Goal: Transaction & Acquisition: Purchase product/service

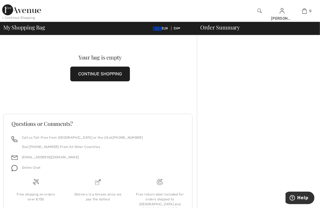
click at [34, 18] on div "< Continue Shopping" at bounding box center [18, 17] width 33 height 5
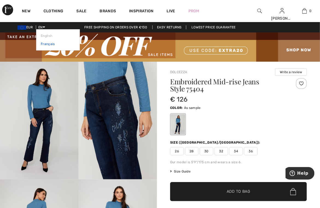
click at [45, 44] on link "Français" at bounding box center [58, 44] width 34 height 8
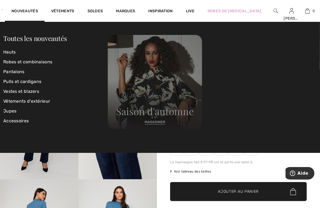
click at [153, 123] on img at bounding box center [155, 82] width 94 height 94
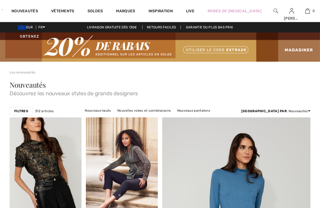
checkbox input "true"
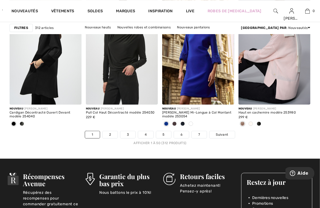
scroll to position [2094, 0]
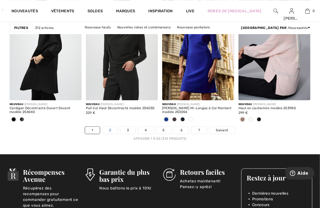
click at [111, 131] on link "2" at bounding box center [110, 130] width 15 height 7
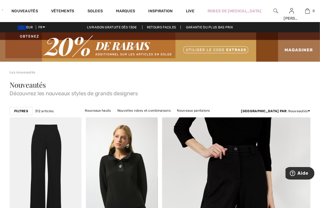
click at [132, 114] on link "Nouveaux pulls et cardigans" at bounding box center [106, 117] width 51 height 7
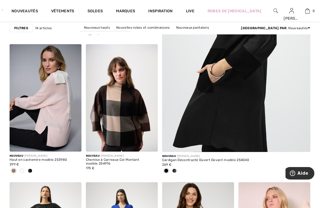
scroll to position [200, 0]
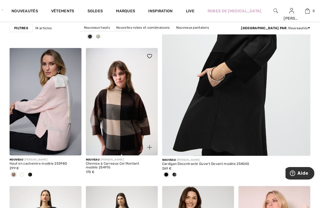
click at [131, 125] on img at bounding box center [122, 102] width 72 height 108
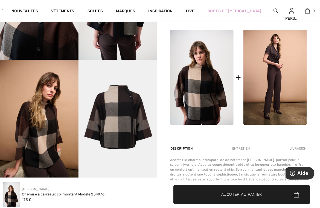
scroll to position [237, 0]
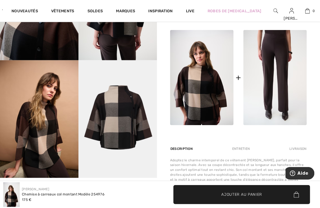
click at [244, 77] on img at bounding box center [274, 77] width 63 height 95
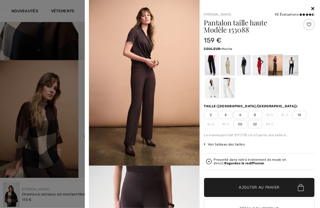
click at [314, 8] on icon at bounding box center [312, 8] width 3 height 4
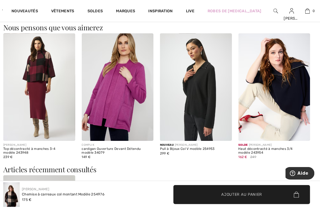
scroll to position [639, 0]
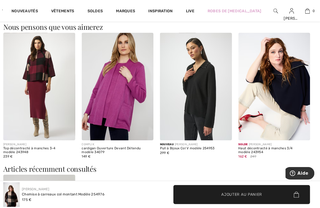
click at [227, 109] on img at bounding box center [196, 87] width 72 height 108
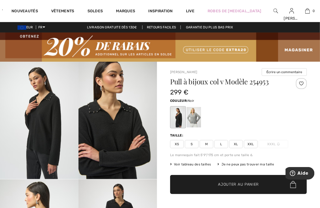
click at [196, 116] on div at bounding box center [194, 117] width 14 height 21
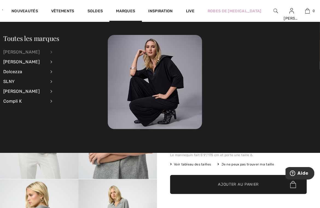
click at [28, 53] on div "[PERSON_NAME]" at bounding box center [24, 52] width 43 height 10
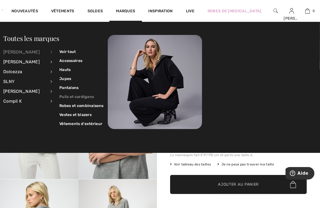
click at [76, 95] on link "Pulls et cardigans" at bounding box center [81, 96] width 44 height 9
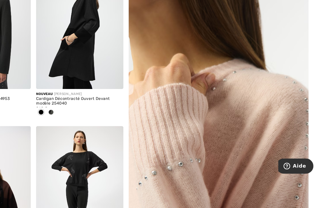
scroll to position [171, 0]
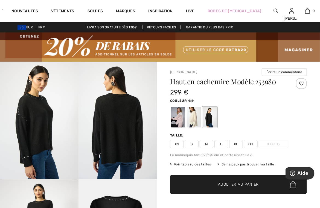
click at [181, 122] on div at bounding box center [178, 117] width 14 height 21
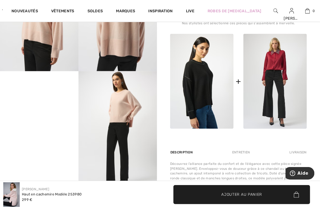
scroll to position [231, 0]
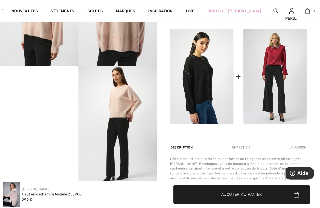
click at [124, 112] on img at bounding box center [117, 125] width 78 height 118
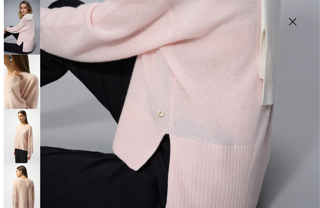
scroll to position [272, 0]
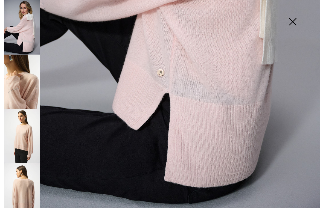
click at [295, 23] on img at bounding box center [292, 22] width 27 height 28
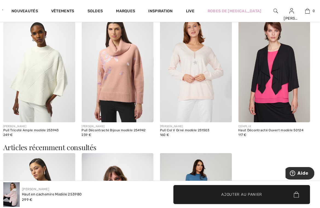
scroll to position [668, 0]
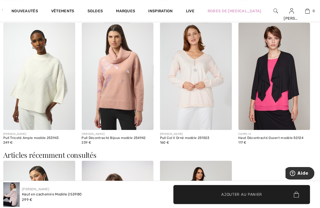
click at [43, 94] on img at bounding box center [39, 77] width 72 height 108
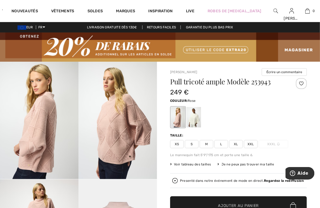
click at [121, 116] on img at bounding box center [117, 121] width 78 height 118
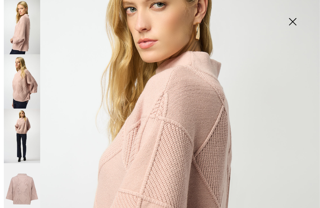
scroll to position [69, 0]
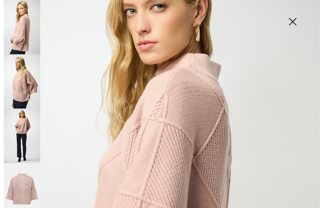
click at [293, 20] on img at bounding box center [292, 22] width 27 height 28
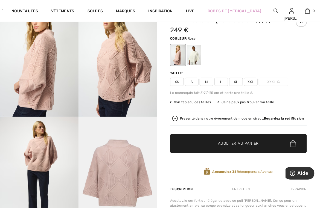
scroll to position [0, 0]
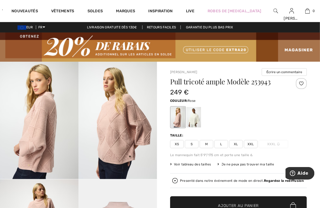
click at [190, 148] on span "S" at bounding box center [192, 144] width 14 height 8
click at [202, 163] on span "Voir tableau des tailles" at bounding box center [190, 164] width 41 height 5
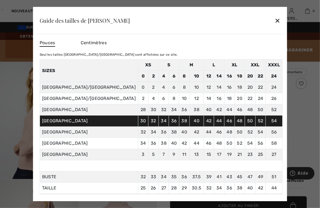
click at [224, 149] on td "50" at bounding box center [229, 143] width 10 height 11
click at [274, 19] on div "✕" at bounding box center [277, 20] width 6 height 11
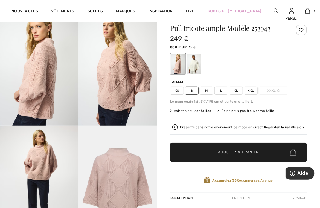
scroll to position [54, 0]
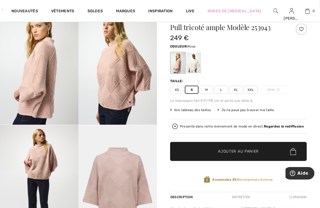
click at [196, 63] on div at bounding box center [194, 63] width 14 height 21
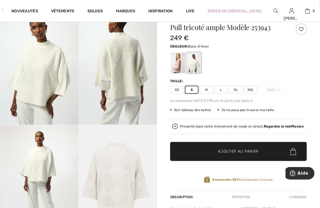
click at [178, 66] on div at bounding box center [178, 63] width 14 height 21
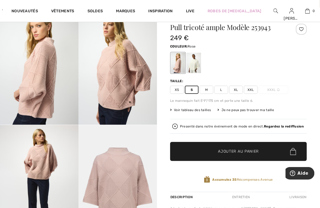
click at [217, 154] on span "✔ Ajouté au panier" at bounding box center [230, 152] width 43 height 6
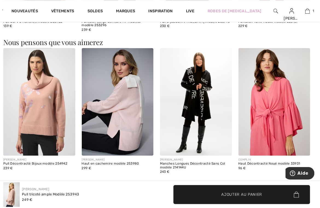
scroll to position [527, 0]
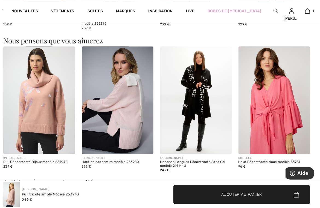
click at [304, 69] on img at bounding box center [274, 100] width 72 height 108
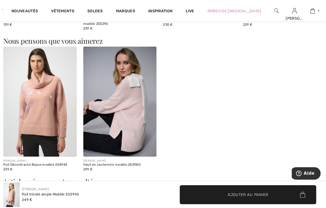
click at [135, 114] on img at bounding box center [120, 102] width 74 height 110
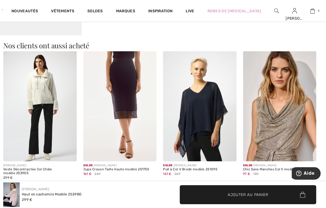
scroll to position [517, 0]
click at [194, 137] on img at bounding box center [200, 106] width 74 height 110
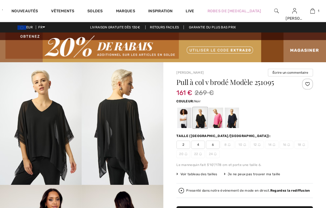
click at [218, 124] on div at bounding box center [216, 118] width 14 height 21
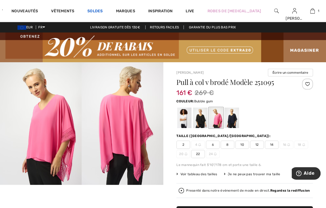
click at [103, 11] on link "Soldes" at bounding box center [95, 12] width 16 height 6
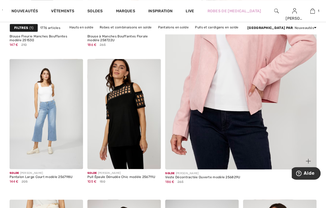
click at [210, 136] on img at bounding box center [241, 54] width 182 height 273
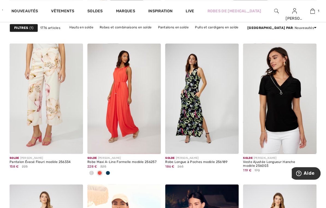
scroll to position [361, 0]
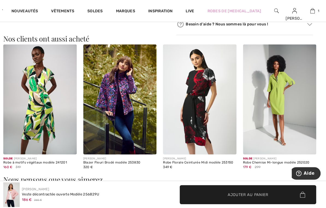
scroll to position [496, 0]
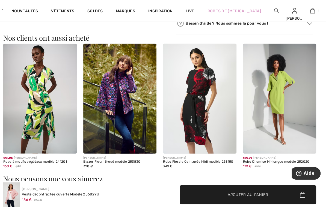
click at [121, 113] on img at bounding box center [120, 99] width 74 height 110
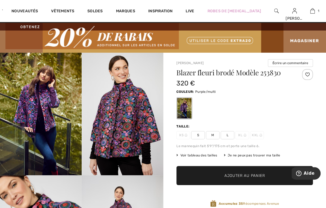
scroll to position [9, 0]
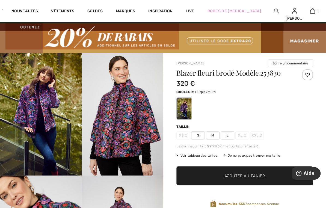
click at [138, 19] on div "Marques" at bounding box center [126, 11] width 32 height 22
click at [135, 12] on link "Marques" at bounding box center [125, 12] width 19 height 6
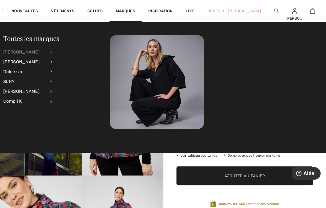
click at [46, 51] on div "[PERSON_NAME]" at bounding box center [24, 52] width 43 height 10
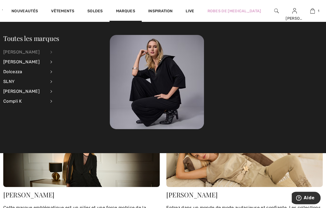
click at [14, 53] on div "[PERSON_NAME]" at bounding box center [24, 52] width 43 height 10
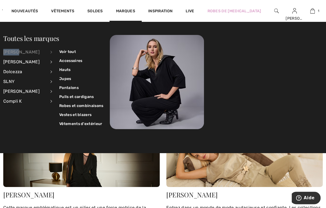
click at [14, 53] on div "[PERSON_NAME]" at bounding box center [24, 52] width 43 height 10
click at [75, 115] on link "Vestes et blazers" at bounding box center [81, 114] width 44 height 9
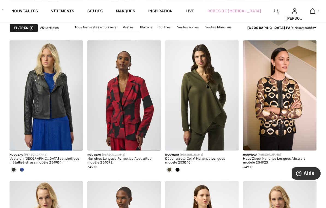
scroll to position [352, 0]
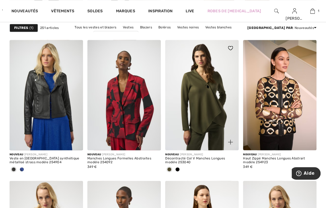
click at [216, 105] on img at bounding box center [202, 95] width 74 height 110
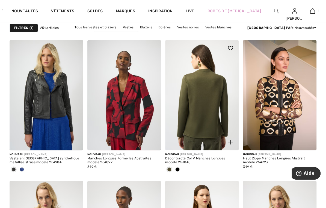
click at [216, 135] on img at bounding box center [202, 95] width 74 height 110
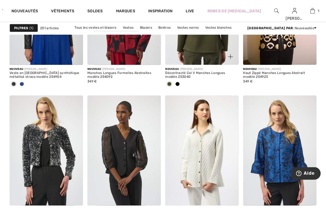
scroll to position [439, 0]
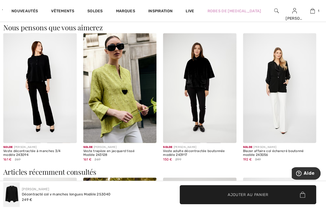
scroll to position [507, 0]
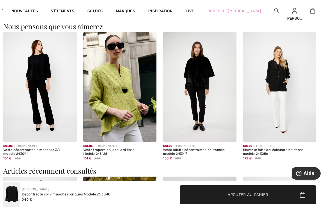
click at [199, 103] on img at bounding box center [200, 87] width 74 height 110
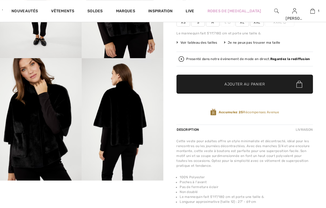
checkbox input "true"
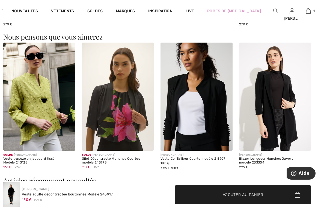
scroll to position [535, 0]
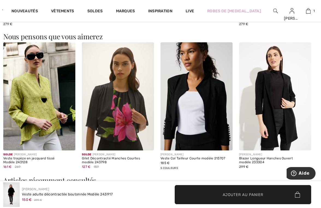
click at [36, 107] on img at bounding box center [39, 96] width 72 height 108
click at [36, 128] on img at bounding box center [39, 96] width 72 height 108
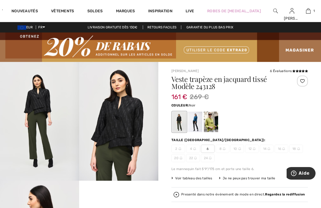
click at [210, 126] on div at bounding box center [211, 122] width 14 height 21
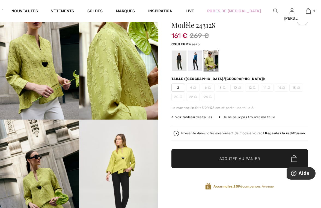
scroll to position [60, 0]
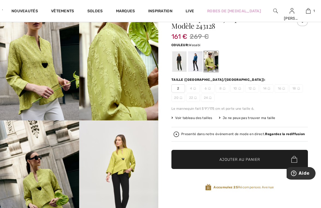
click at [211, 87] on span "6" at bounding box center [208, 88] width 14 height 8
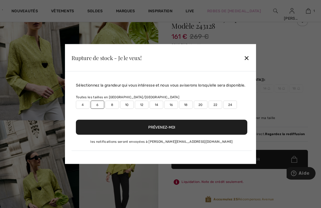
click at [244, 55] on div "✕" at bounding box center [247, 57] width 6 height 11
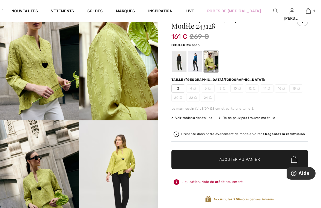
click at [200, 118] on span "Voir tableau des tailles" at bounding box center [192, 118] width 41 height 5
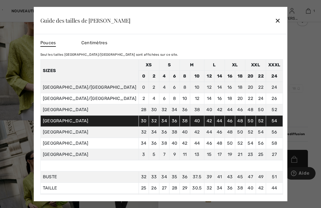
click at [225, 104] on td "18" at bounding box center [230, 98] width 10 height 11
click at [170, 127] on td "36" at bounding box center [175, 121] width 10 height 11
click at [275, 21] on div "✕" at bounding box center [278, 20] width 6 height 11
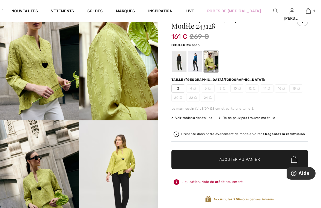
click at [210, 89] on img at bounding box center [209, 88] width 3 height 3
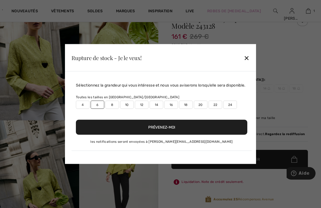
click at [98, 106] on label "6" at bounding box center [98, 105] width 14 height 8
click at [247, 53] on div "✕" at bounding box center [247, 57] width 6 height 11
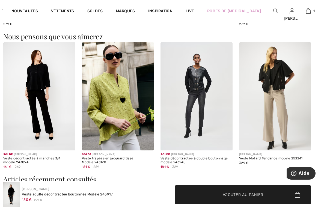
click at [196, 89] on img at bounding box center [197, 96] width 72 height 108
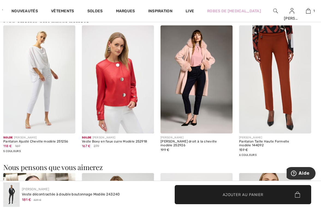
scroll to position [546, 0]
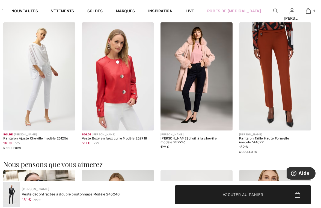
click at [118, 95] on img at bounding box center [118, 76] width 72 height 108
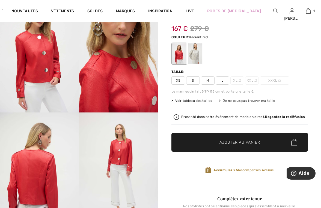
scroll to position [68, 0]
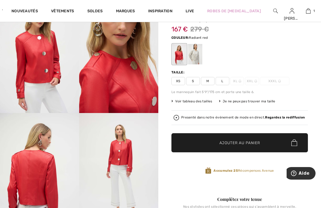
click at [201, 100] on span "Voir tableau des tailles" at bounding box center [192, 101] width 41 height 5
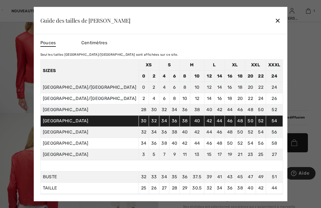
click at [225, 93] on td "16" at bounding box center [230, 87] width 10 height 11
click at [180, 138] on td "40" at bounding box center [185, 132] width 10 height 11
click at [180, 127] on td "38" at bounding box center [185, 121] width 10 height 11
click at [275, 22] on div "✕" at bounding box center [278, 20] width 6 height 11
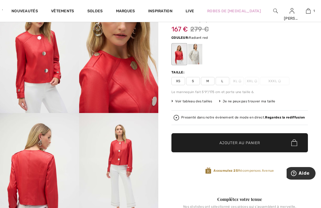
click at [208, 83] on span "M" at bounding box center [208, 81] width 14 height 8
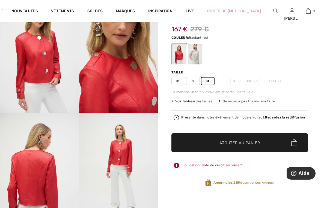
click at [193, 82] on span "S" at bounding box center [193, 81] width 14 height 8
click at [230, 143] on span "Ajouter au panier" at bounding box center [240, 143] width 41 height 6
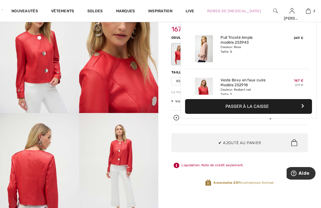
scroll to position [17, 0]
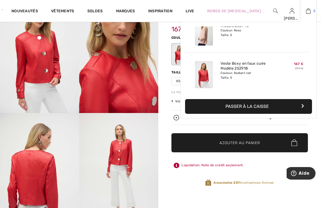
click at [306, 13] on img at bounding box center [308, 11] width 5 height 7
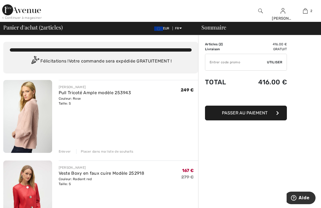
click at [65, 151] on div "Enlever" at bounding box center [65, 151] width 12 height 5
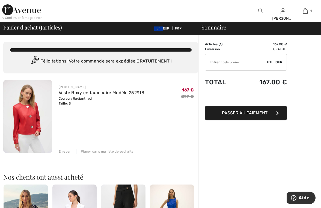
click at [241, 112] on span "Passer au paiement" at bounding box center [245, 112] width 46 height 5
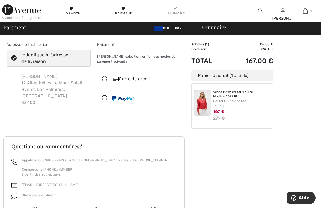
click at [105, 80] on icon at bounding box center [105, 79] width 14 height 6
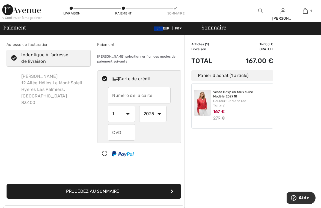
click at [156, 93] on input "text" at bounding box center [139, 95] width 63 height 16
type input "5136466005960140"
click at [128, 115] on select "1 2 3 4 5 6 7 8 9 10 11 12" at bounding box center [121, 114] width 27 height 16
select select "10"
click at [108, 106] on select "1 2 3 4 5 6 7 8 9 10 11 12" at bounding box center [121, 114] width 27 height 16
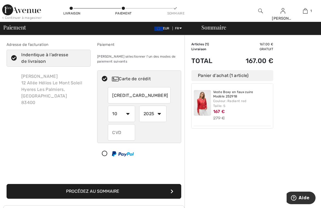
click at [158, 114] on select "2025 2026 2027 2028 2029 2030 2031 2032 2033 2034 2035" at bounding box center [152, 114] width 27 height 16
select select "2027"
click at [139, 106] on select "2025 2026 2027 2028 2029 2030 2031 2032 2033 2034 2035" at bounding box center [152, 114] width 27 height 16
click at [125, 132] on input "text" at bounding box center [121, 132] width 27 height 16
type input "229"
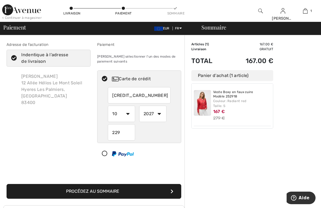
click at [118, 197] on button "Procédez au sommaire" at bounding box center [94, 191] width 175 height 15
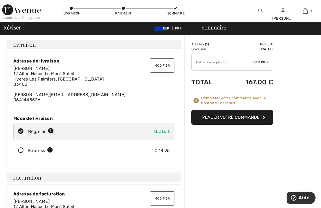
click at [234, 118] on button "Placer votre commande" at bounding box center [233, 117] width 82 height 15
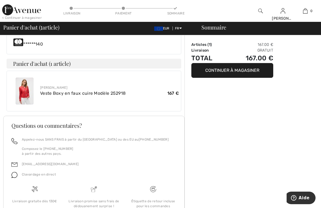
scroll to position [254, 0]
